Goal: Transaction & Acquisition: Purchase product/service

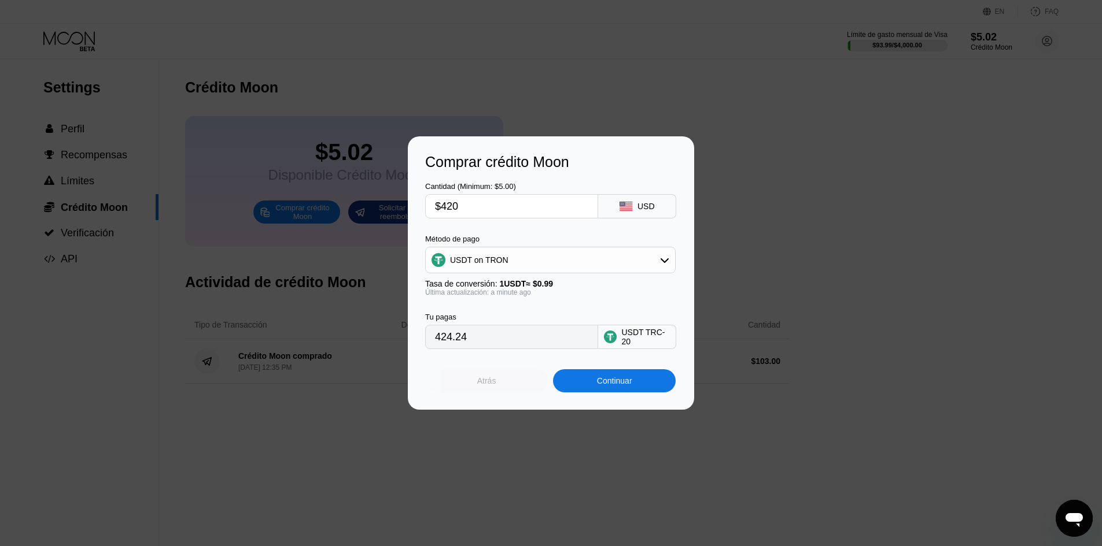
click at [522, 393] on div "Atrás" at bounding box center [486, 380] width 123 height 23
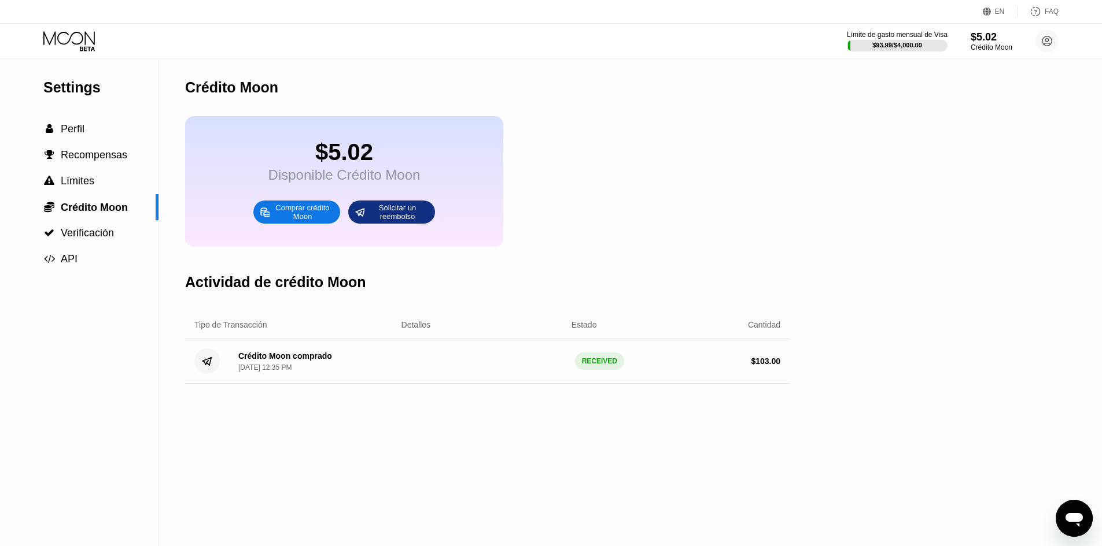
click at [1051, 46] on circle at bounding box center [1046, 40] width 23 height 23
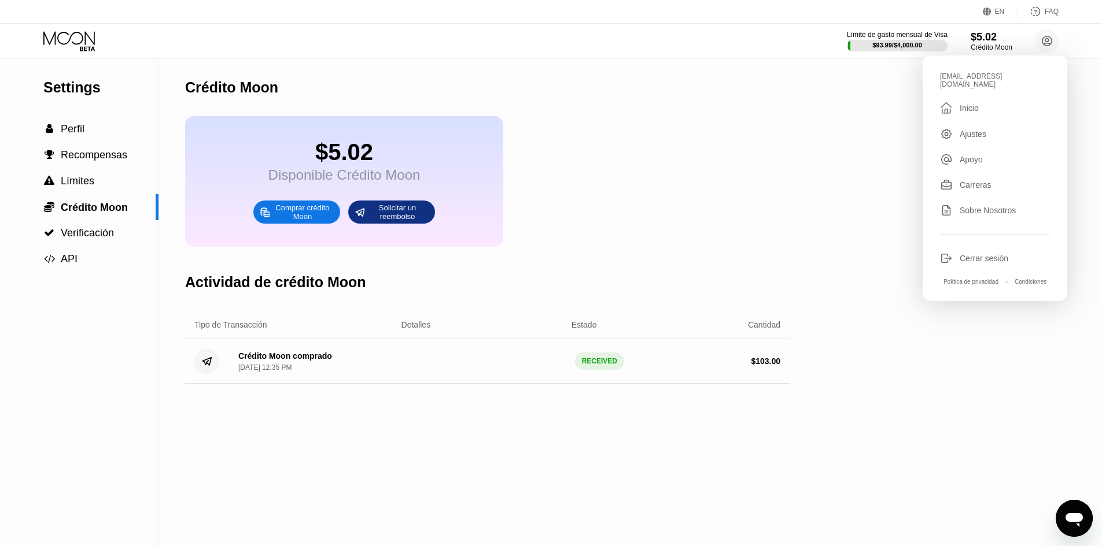
click at [996, 263] on div "cs.rubi1989@allwayssur.com  Inicio Ajustes Apoyo Carreras Sobre Nosotros Cerra…" at bounding box center [994, 179] width 145 height 246
click at [996, 260] on div "cs.rubi1989@allwayssur.com  Inicio Ajustes Apoyo Carreras Sobre Nosotros Cerra…" at bounding box center [994, 179] width 145 height 246
click at [994, 254] on div "Cerrar sesión" at bounding box center [983, 258] width 49 height 9
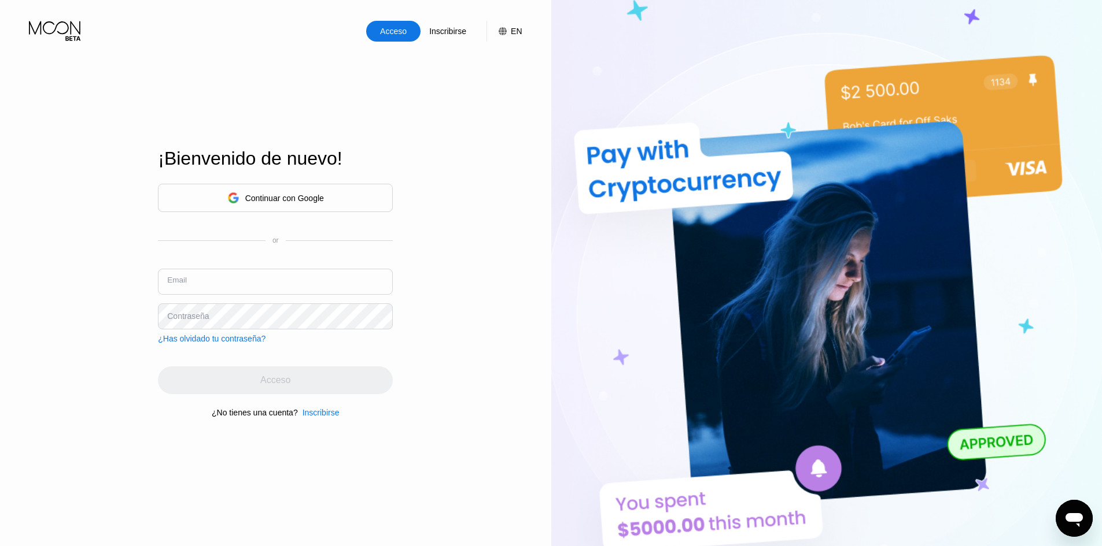
click at [257, 275] on input "text" at bounding box center [275, 282] width 235 height 26
click at [278, 190] on div "Continuar con Google" at bounding box center [275, 198] width 97 height 18
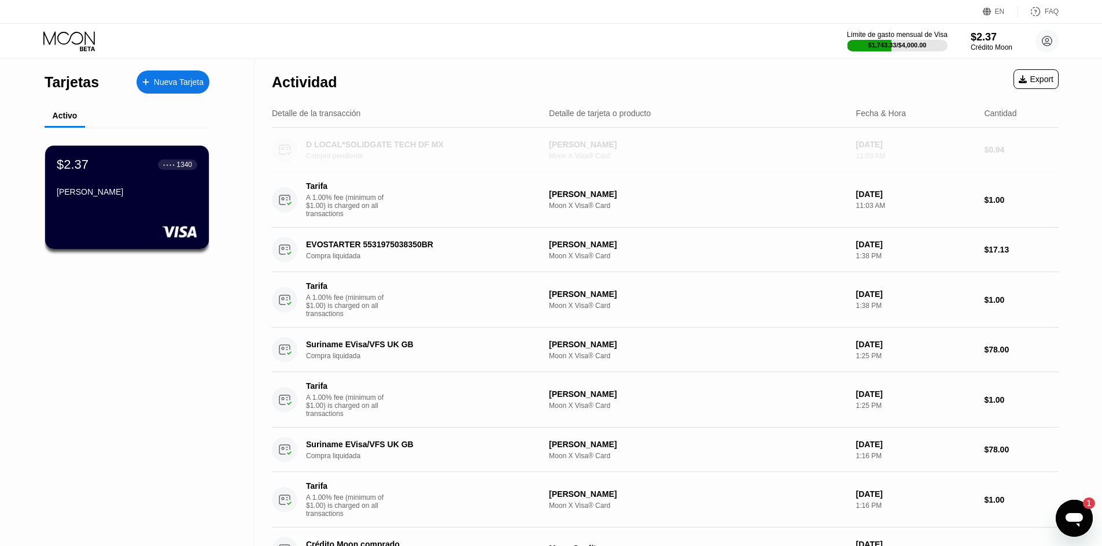
click at [360, 156] on div "Compra pendiente" at bounding box center [426, 156] width 241 height 8
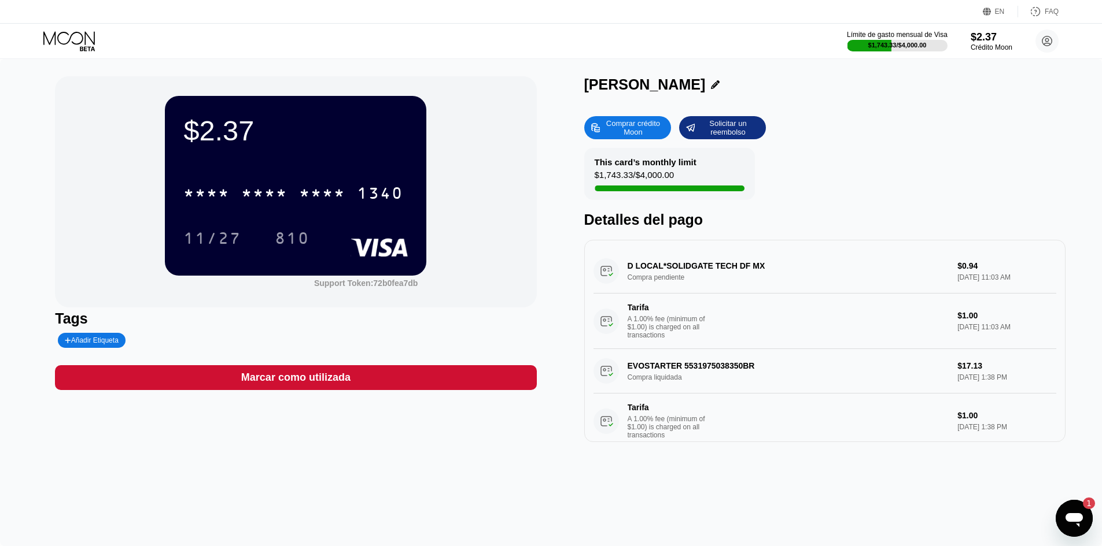
drag, startPoint x: 767, startPoint y: 263, endPoint x: 670, endPoint y: 265, distance: 96.6
click at [670, 263] on div "D LOCAL*SOLIDGATE TECH DF MX Compra pendiente $0.94 Sep 19, 2025 11:03 AM Tarif…" at bounding box center [824, 299] width 463 height 100
click at [670, 265] on div "D LOCAL*SOLIDGATE TECH DF MX Compra pendiente $0.94 Sep 19, 2025 11:03 AM Tarif…" at bounding box center [824, 299] width 463 height 100
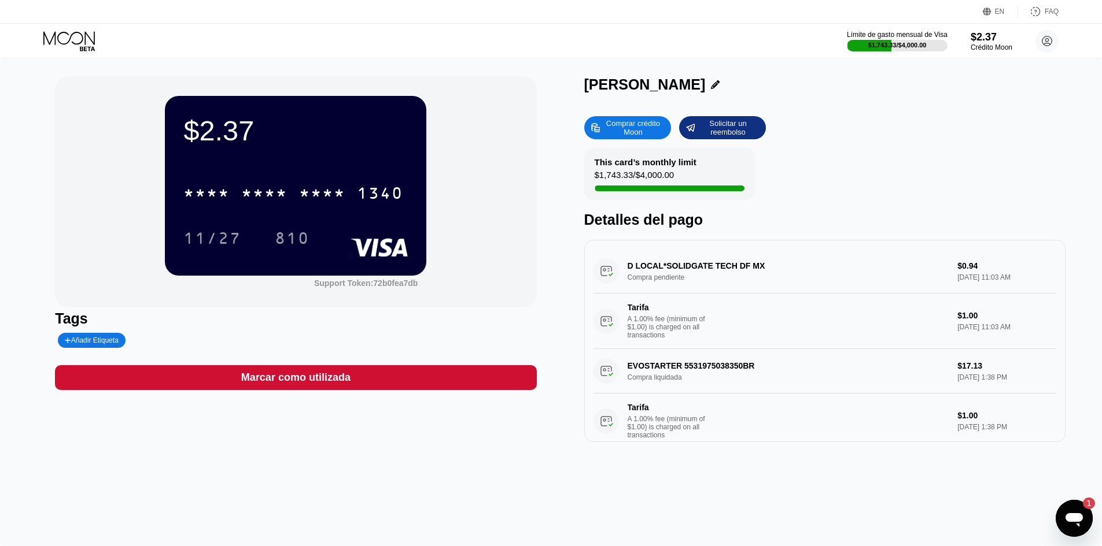
drag, startPoint x: 670, startPoint y: 265, endPoint x: 951, endPoint y: 34, distance: 363.9
click at [670, 263] on div "D LOCAL*SOLIDGATE TECH DF MX Compra pendiente $0.94 Sep 19, 2025 11:03 AM Tarif…" at bounding box center [824, 299] width 463 height 100
click at [1041, 45] on circle at bounding box center [1046, 40] width 23 height 23
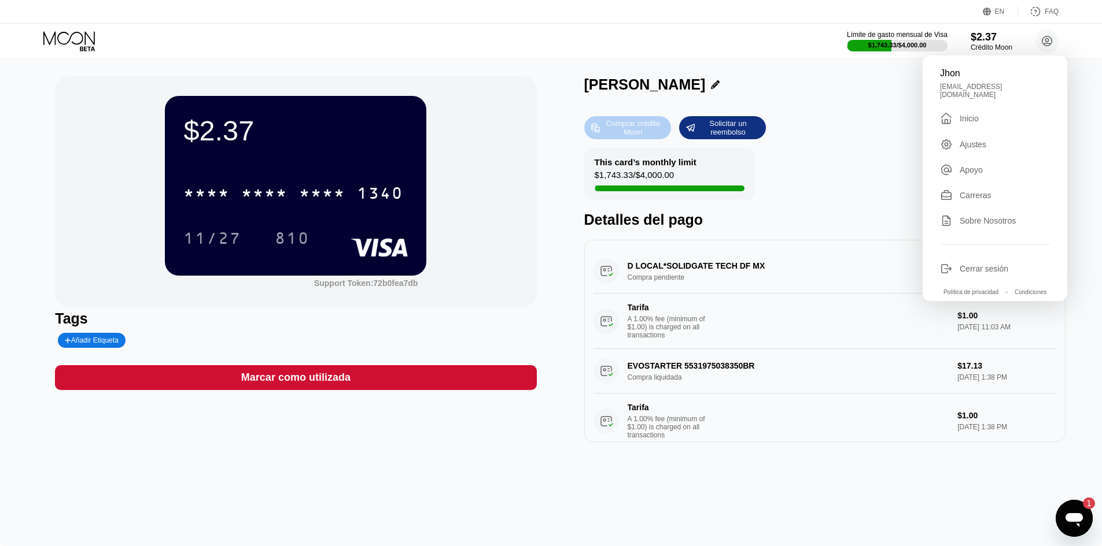
click at [664, 132] on div "Comprar crédito Moon" at bounding box center [633, 128] width 64 height 19
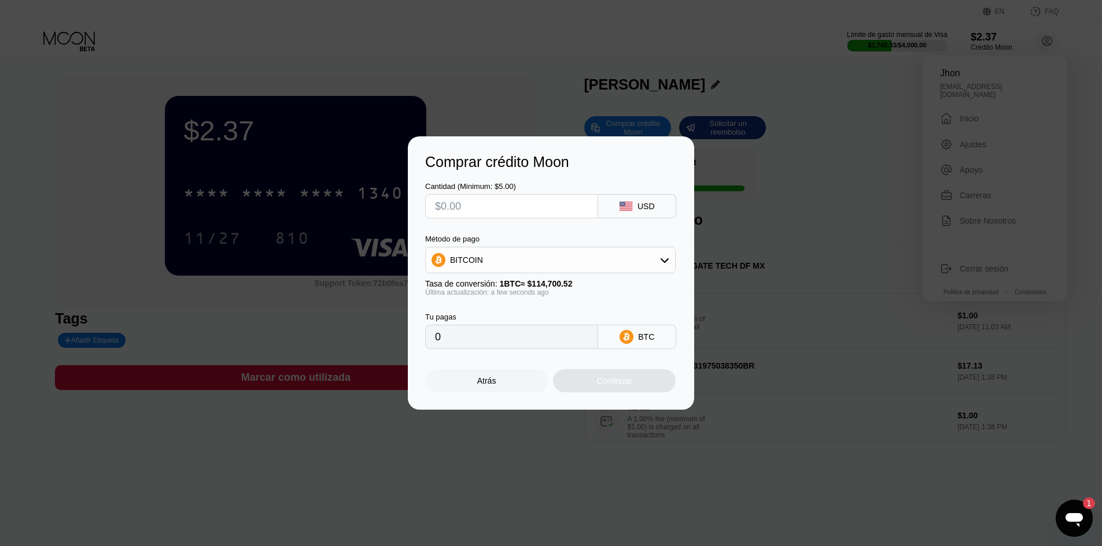
drag, startPoint x: 534, startPoint y: 260, endPoint x: 534, endPoint y: 273, distance: 12.7
click at [534, 261] on div "BITCOIN" at bounding box center [550, 260] width 249 height 23
drag, startPoint x: 491, startPoint y: 319, endPoint x: 476, endPoint y: 236, distance: 83.9
click at [490, 319] on span "USDT on TRON" at bounding box center [482, 317] width 58 height 9
type input "0.00"
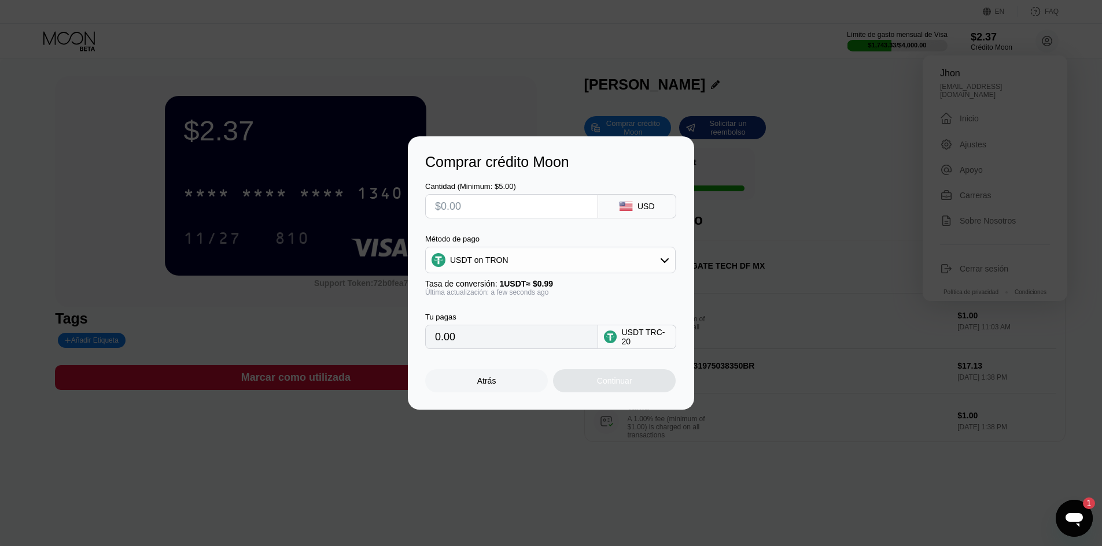
click at [479, 208] on input "text" at bounding box center [511, 206] width 153 height 23
type input "$3"
type input "3.03"
type input "$34"
type input "34.34"
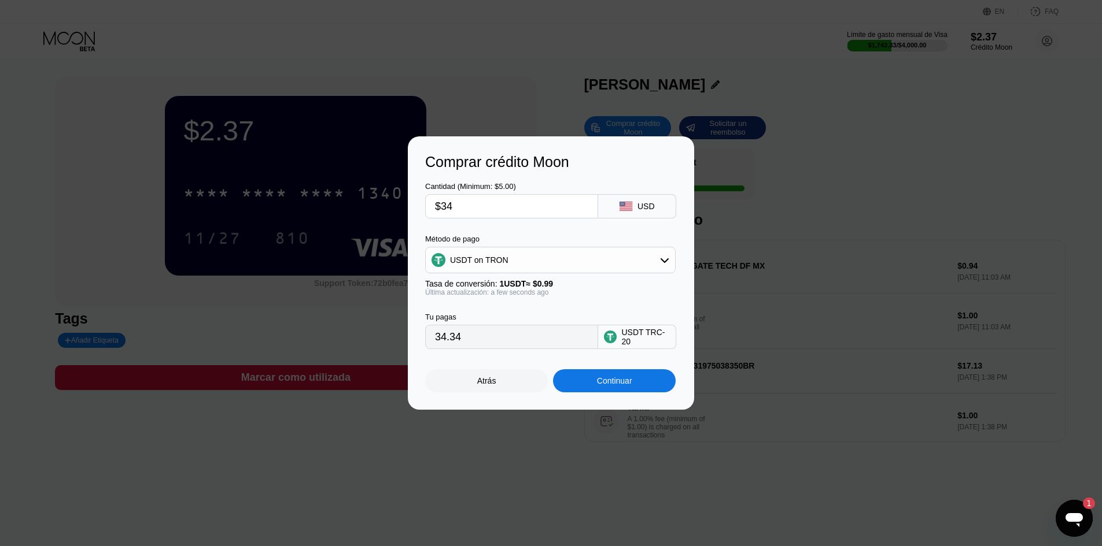
type input "$34"
click at [502, 349] on input "34.34" at bounding box center [511, 337] width 153 height 23
click at [633, 385] on div "Continuar" at bounding box center [614, 380] width 123 height 23
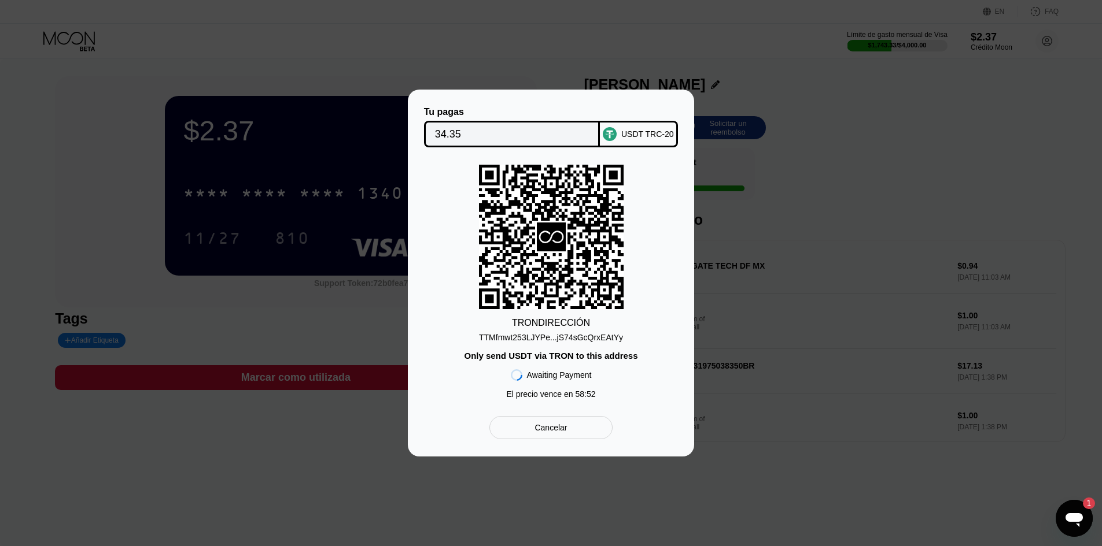
click at [563, 329] on div "TTMfmwt253LJYPe...jS74sGcQrxEAtYy" at bounding box center [551, 335] width 144 height 14
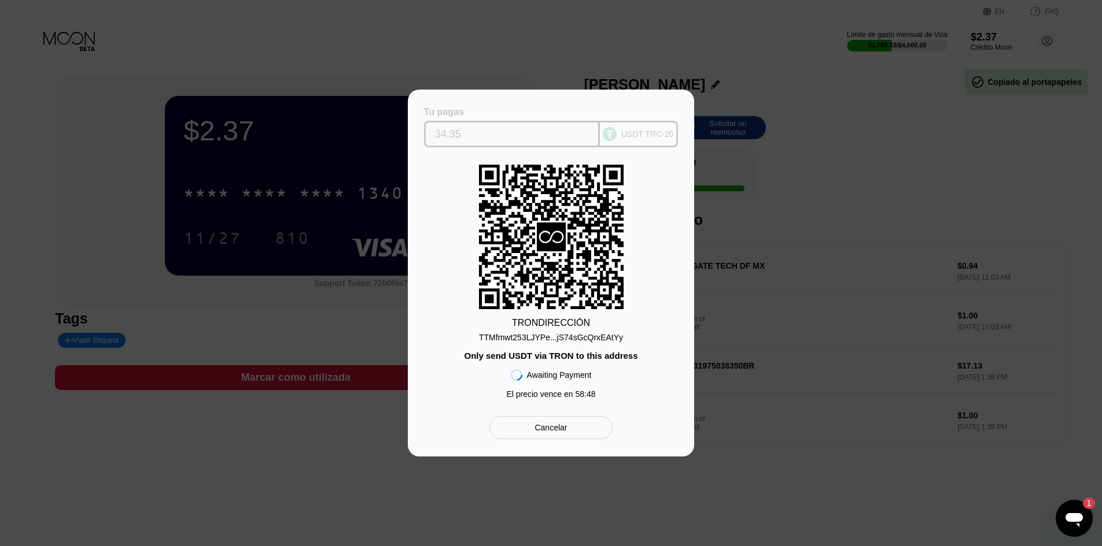
drag, startPoint x: 526, startPoint y: 130, endPoint x: 645, endPoint y: 130, distance: 119.7
click at [645, 130] on div "Tu pagas 34.35 USDT TRC-20" at bounding box center [551, 127] width 252 height 40
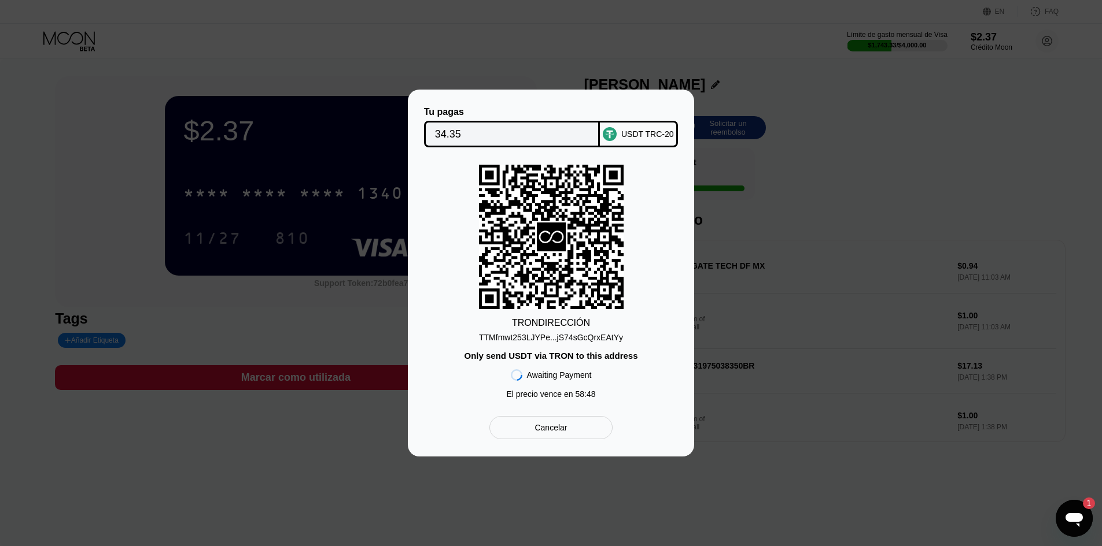
click at [645, 130] on div "USDT TRC-20" at bounding box center [647, 134] width 53 height 9
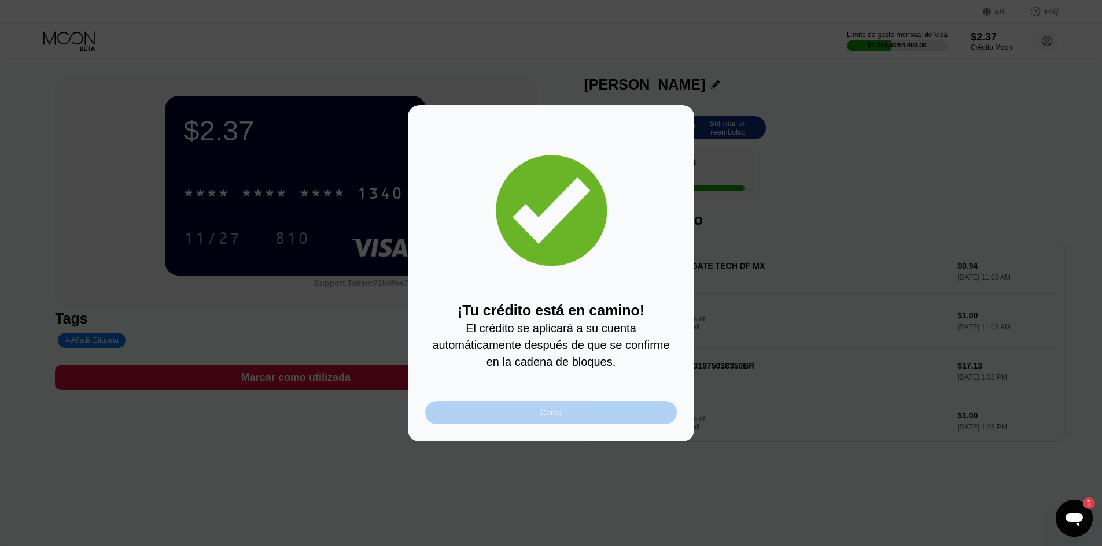
click at [526, 424] on div "Cerca" at bounding box center [551, 412] width 252 height 23
